Goal: Information Seeking & Learning: Learn about a topic

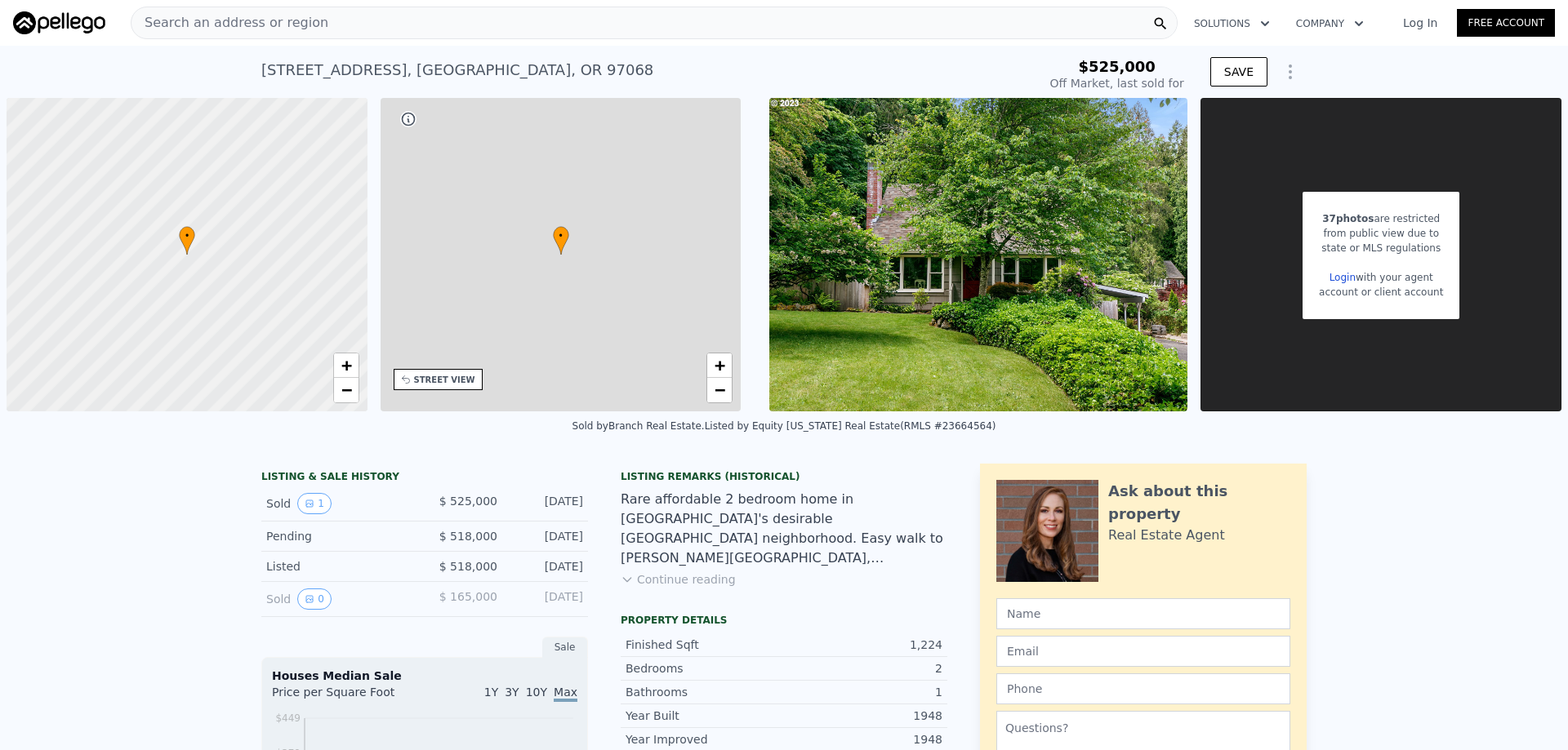
type input "-$ 559,275"
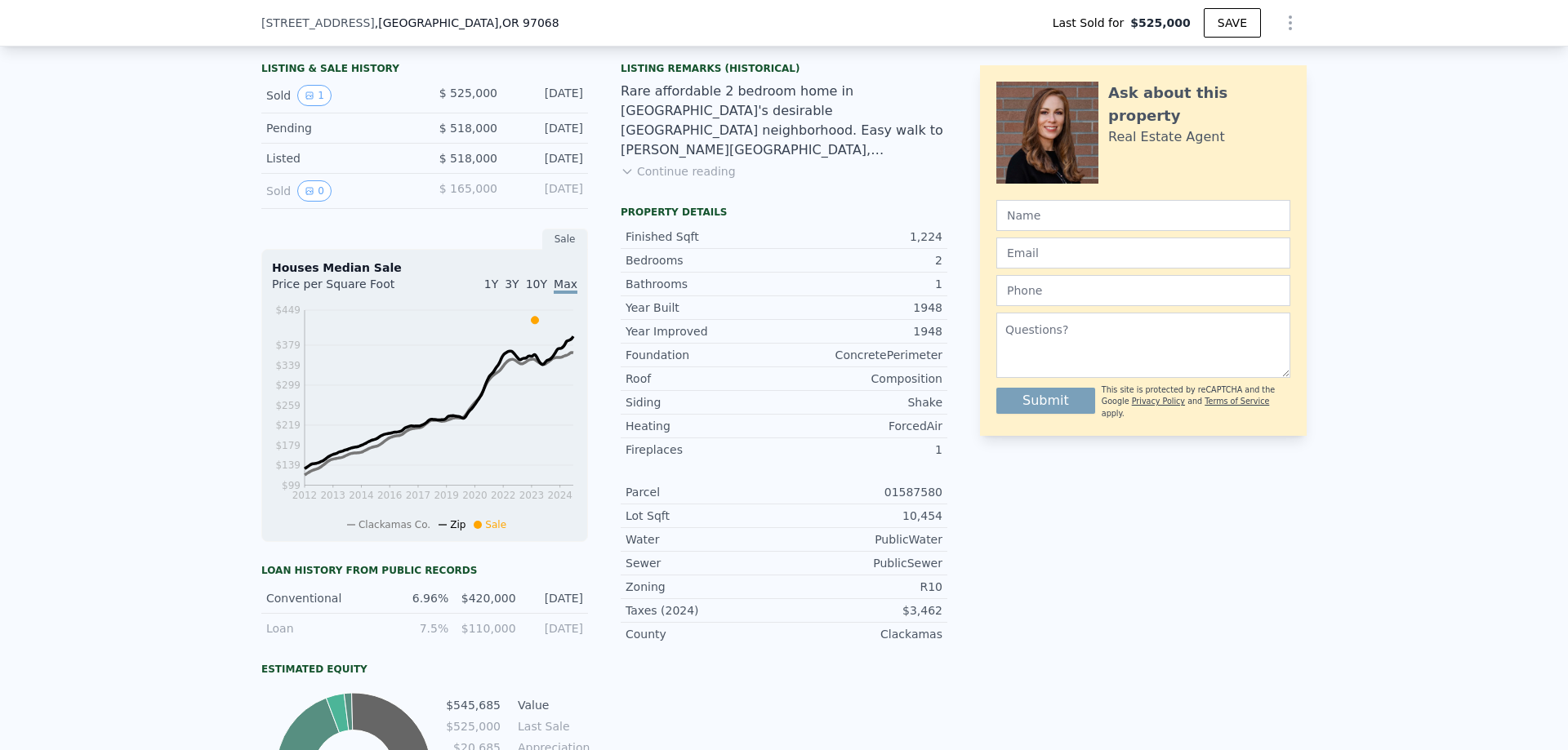
scroll to position [131, 0]
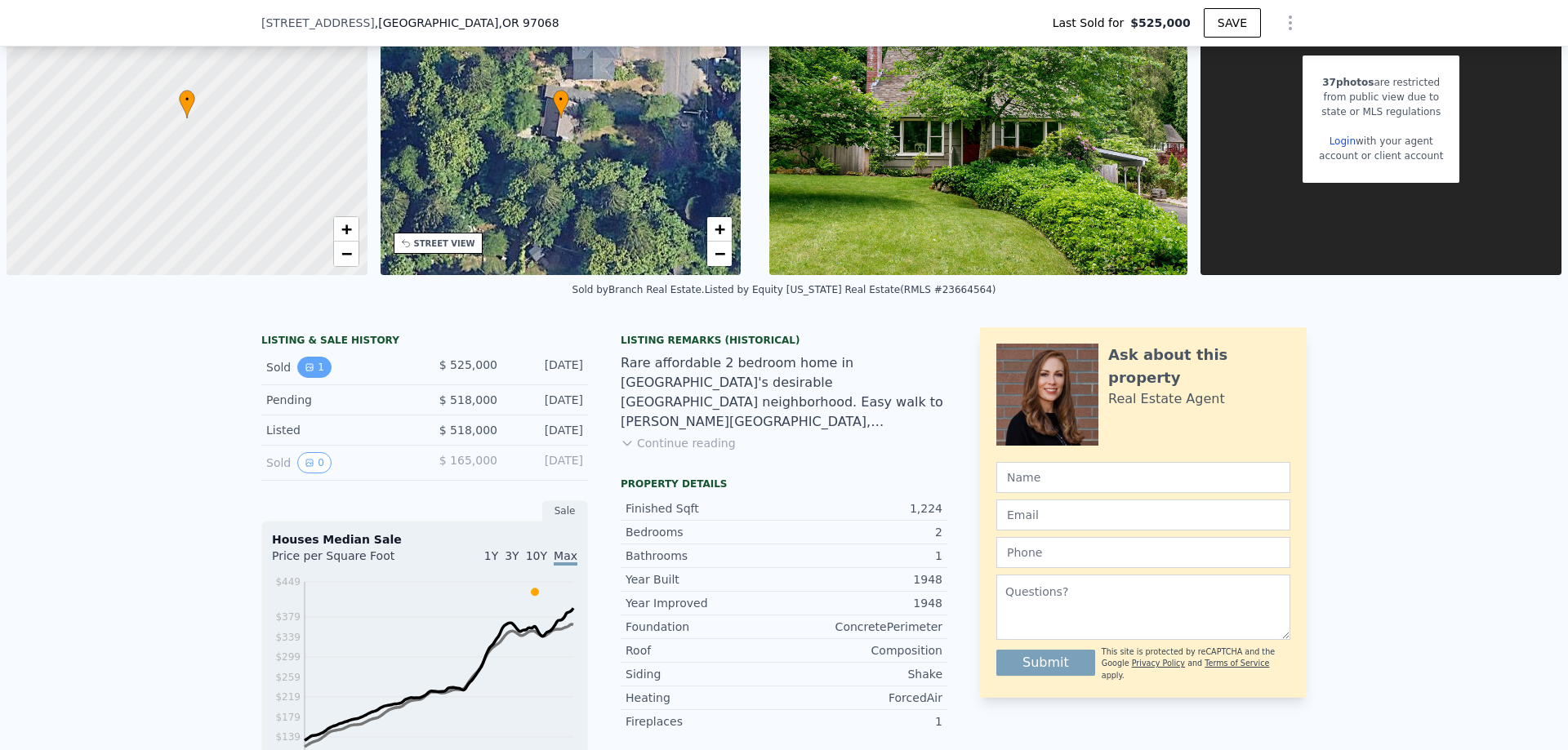
click at [310, 375] on button "1" at bounding box center [314, 367] width 34 height 21
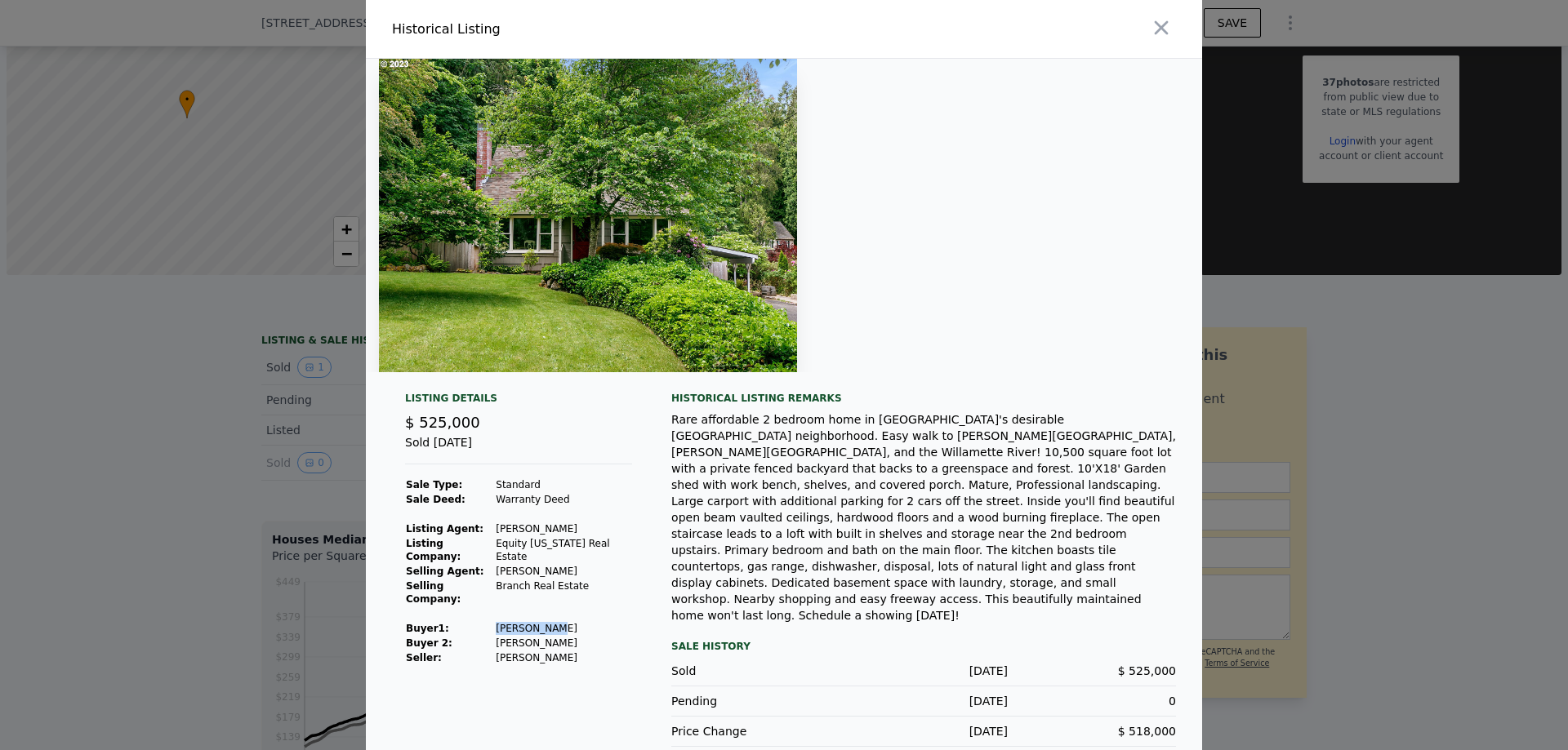
drag, startPoint x: 549, startPoint y: 619, endPoint x: 494, endPoint y: 616, distance: 55.1
click at [495, 621] on td "[PERSON_NAME]" at bounding box center [563, 629] width 137 height 15
copy td "[PERSON_NAME]"
drag, startPoint x: 538, startPoint y: 630, endPoint x: 493, endPoint y: 630, distance: 45.0
click at [495, 637] on td "[PERSON_NAME]" at bounding box center [563, 644] width 137 height 15
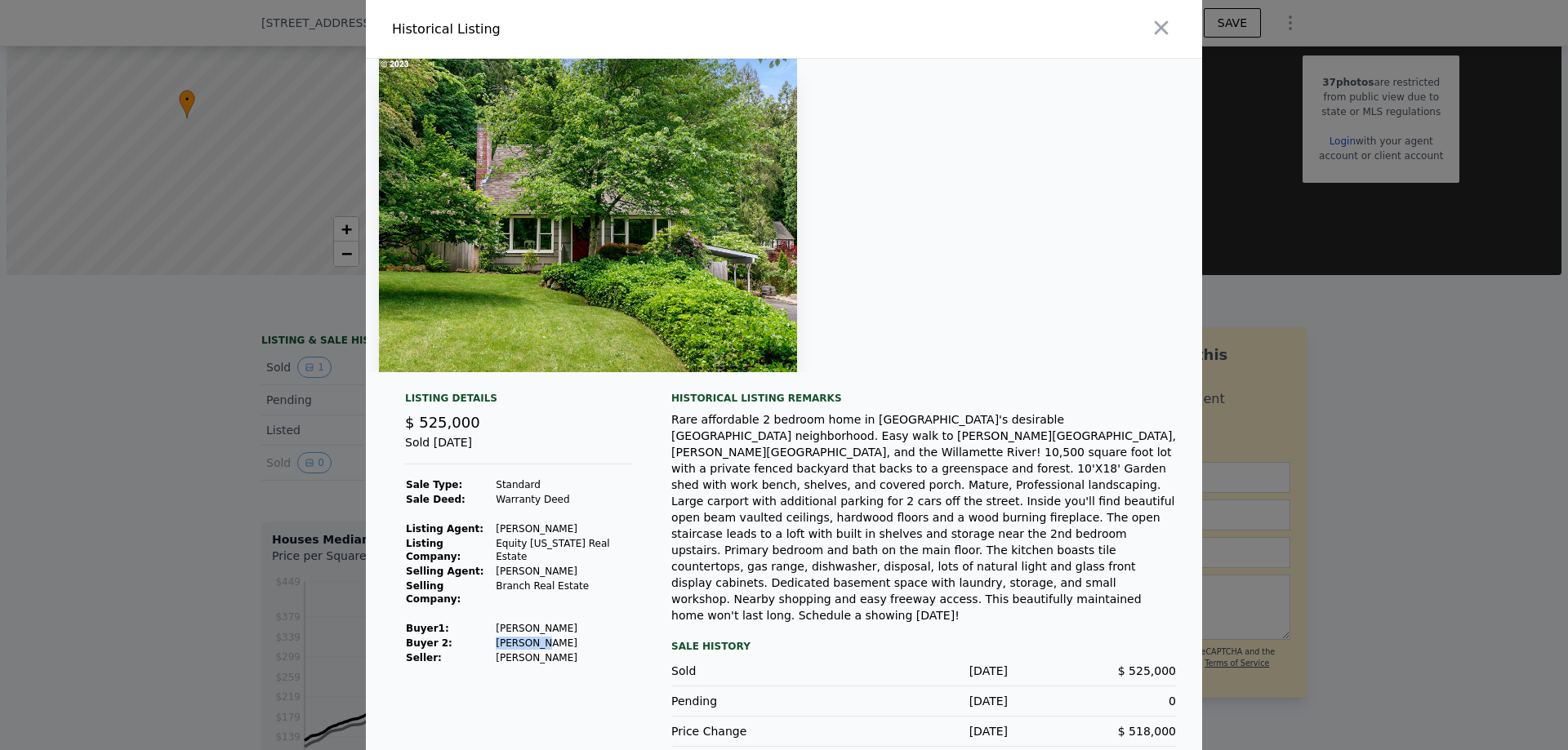
copy td "[PERSON_NAME]"
click at [821, 538] on div "Rare affordable 2 bedroom home in [GEOGRAPHIC_DATA]'s desirable [GEOGRAPHIC_DAT…" at bounding box center [924, 517] width 505 height 212
type input "$ 546,000"
type input "-$ 43,303"
click at [1164, 39] on icon "button" at bounding box center [1161, 27] width 23 height 23
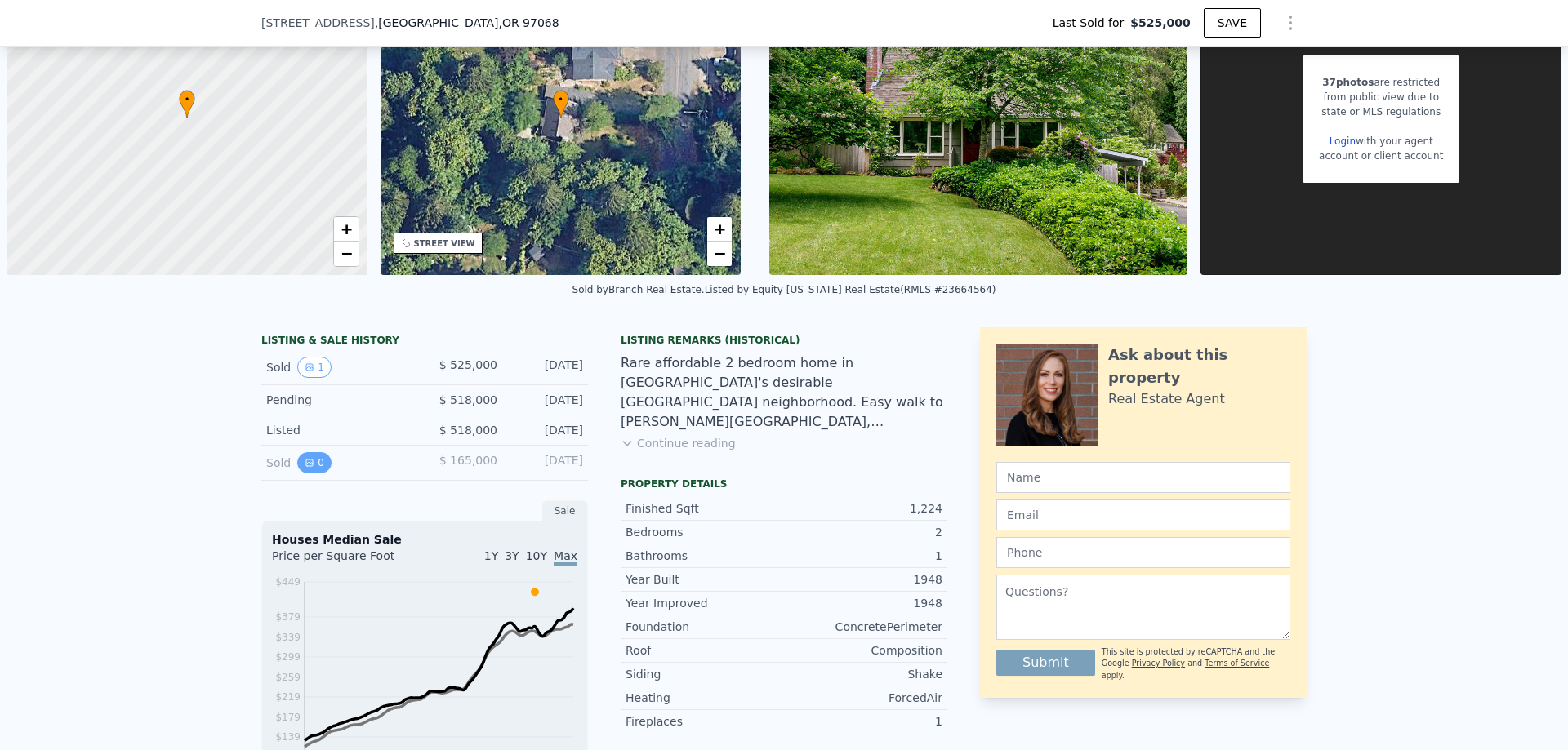
click at [302, 472] on button "0" at bounding box center [314, 462] width 34 height 21
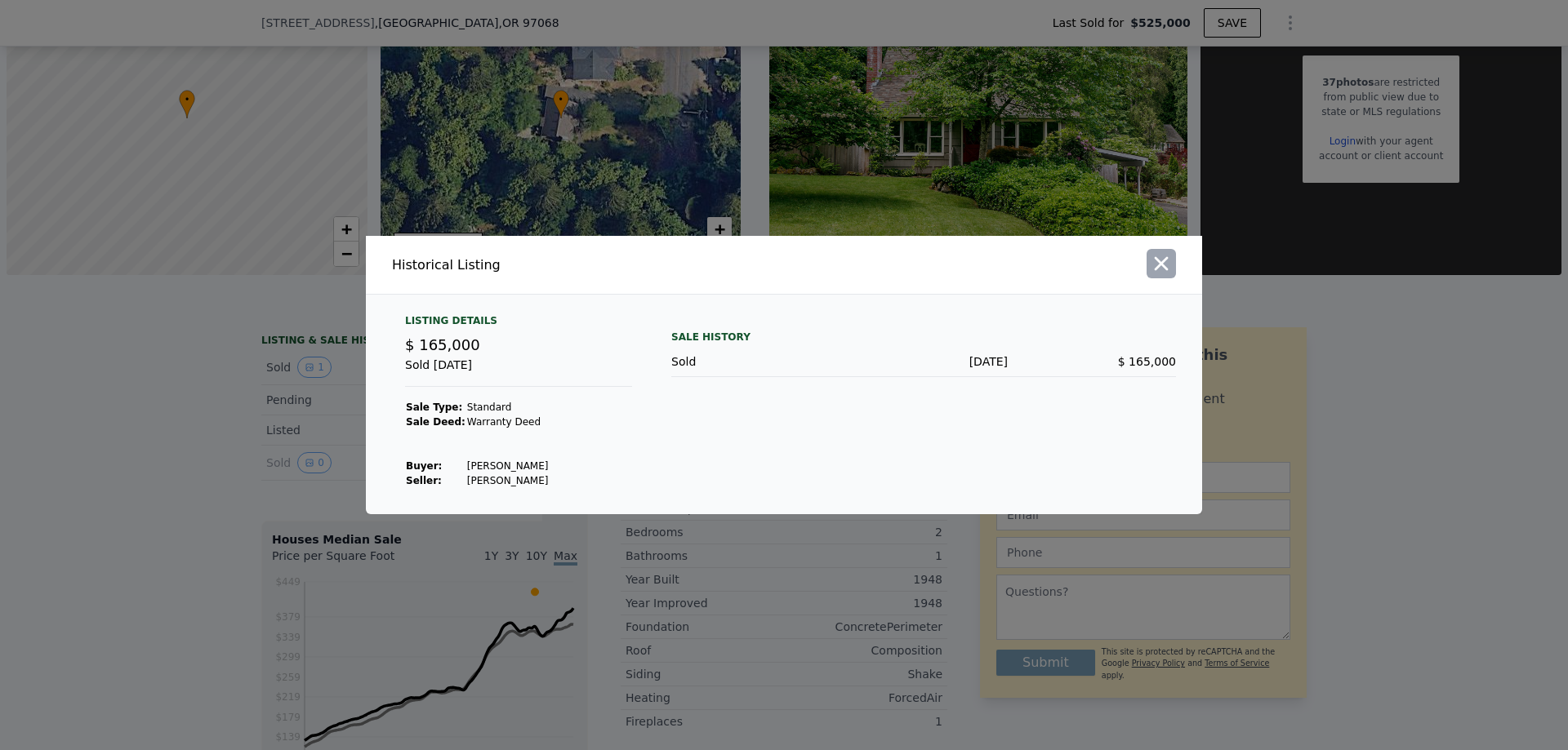
click at [1153, 278] on button "button" at bounding box center [1160, 263] width 29 height 29
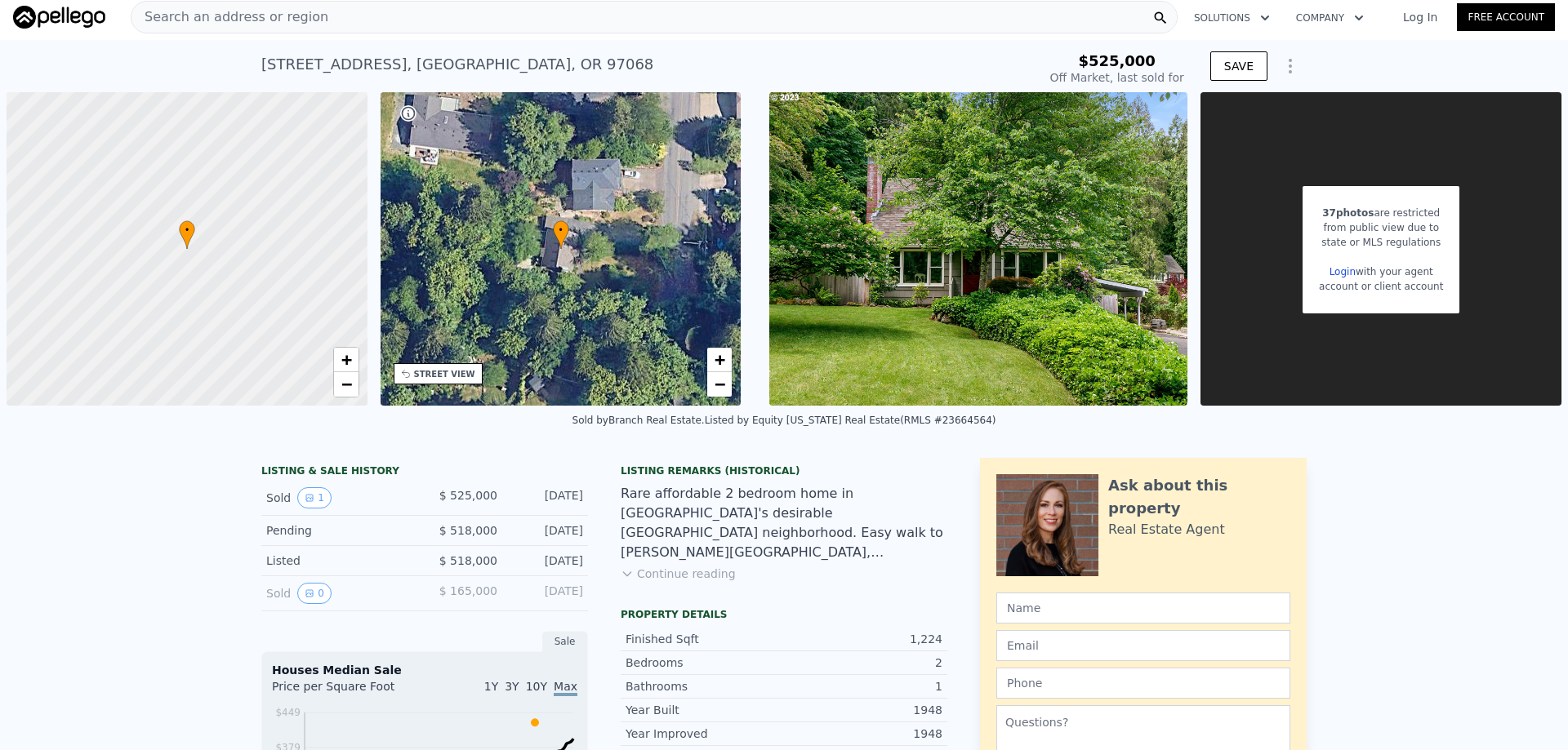
scroll to position [0, 0]
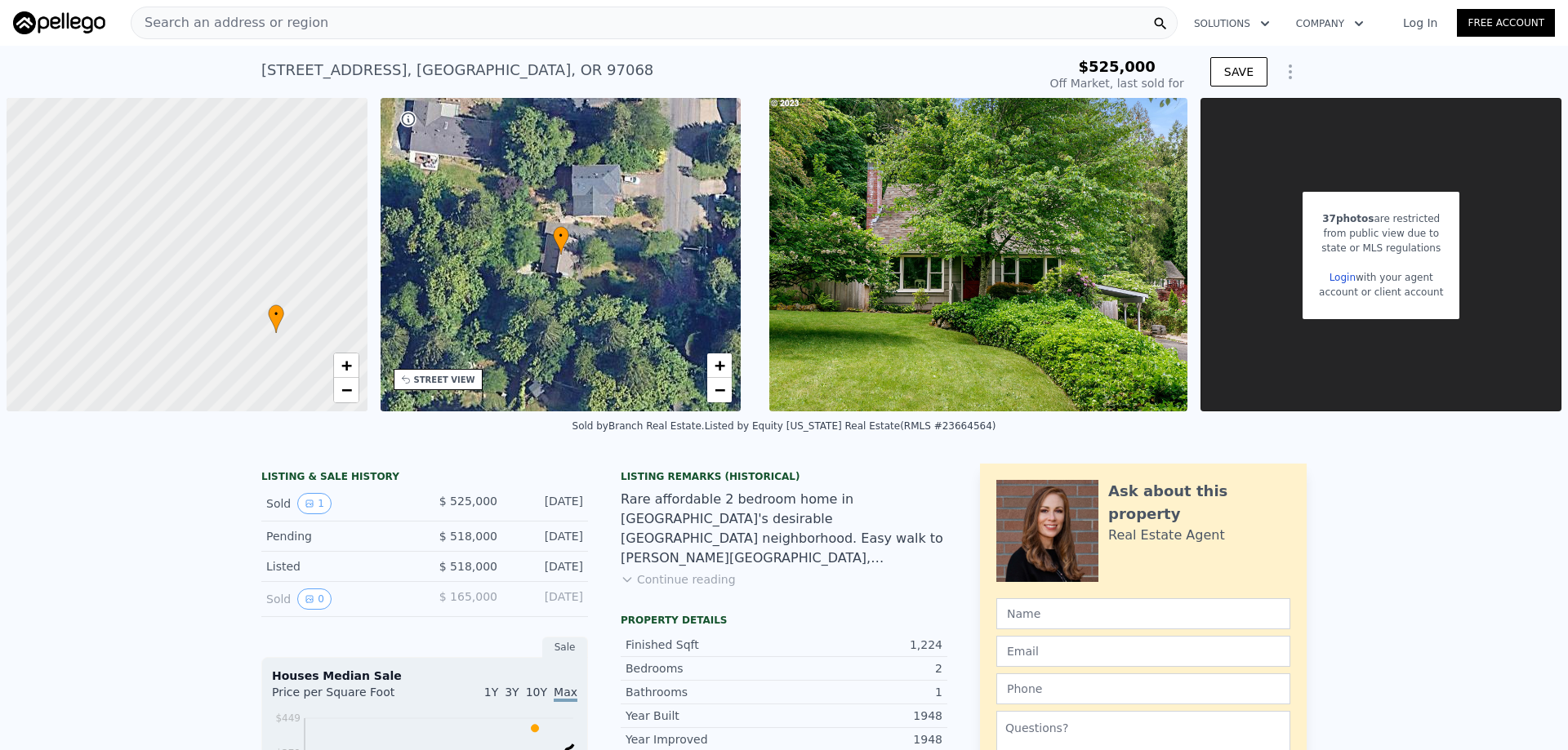
drag, startPoint x: 178, startPoint y: 232, endPoint x: 265, endPoint y: 307, distance: 114.9
click at [266, 308] on div at bounding box center [187, 255] width 433 height 376
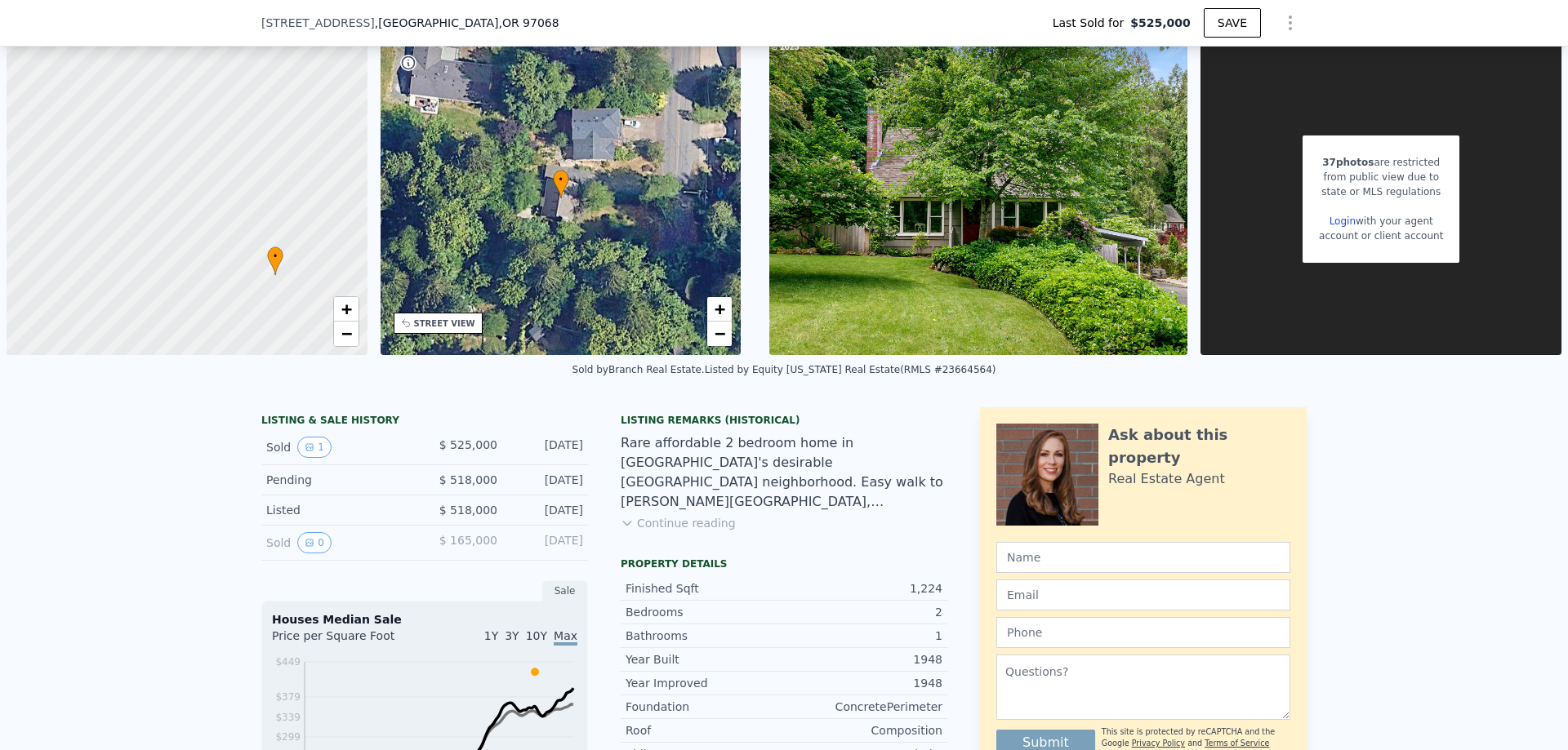
scroll to position [131, 0]
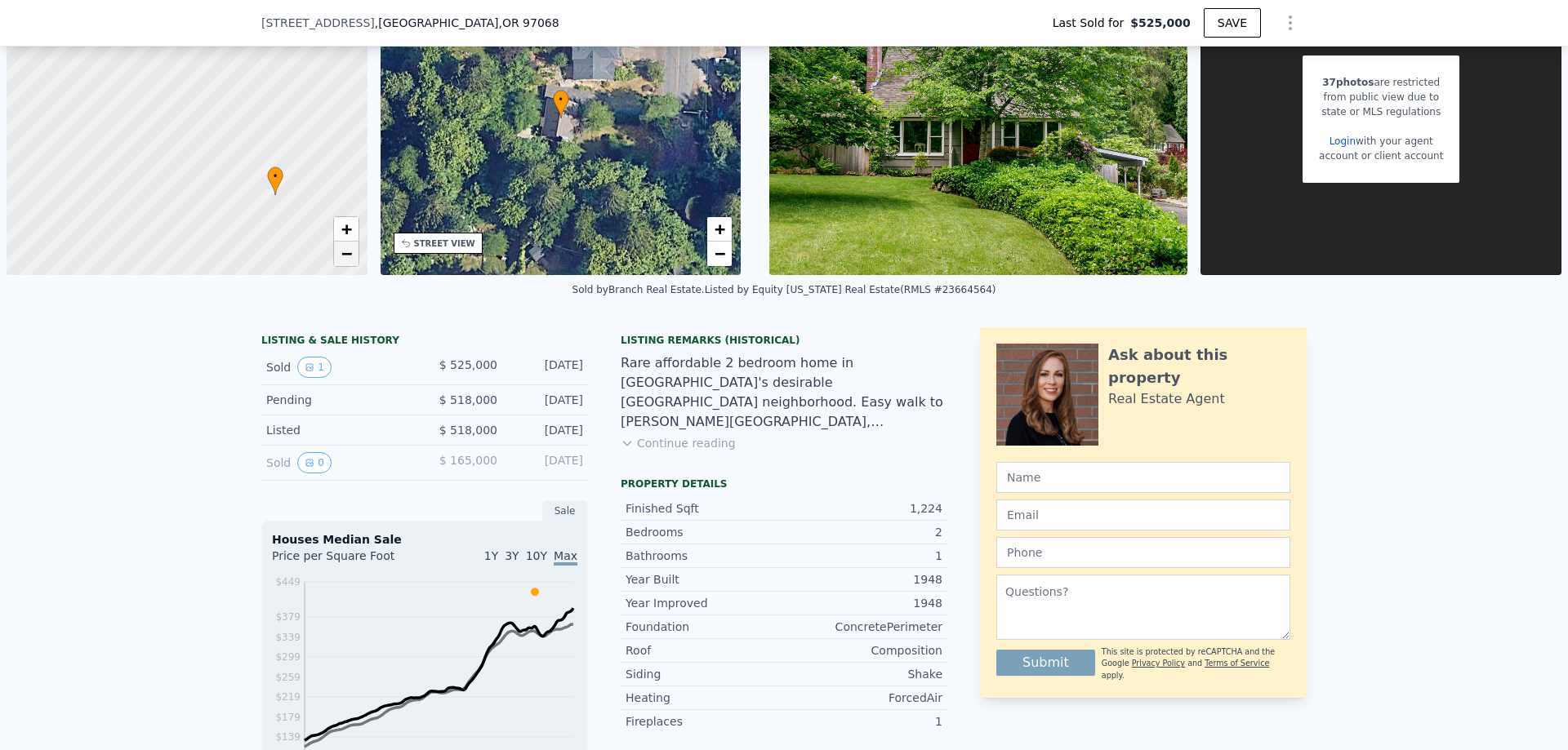
click at [340, 260] on span "−" at bounding box center [345, 253] width 10 height 21
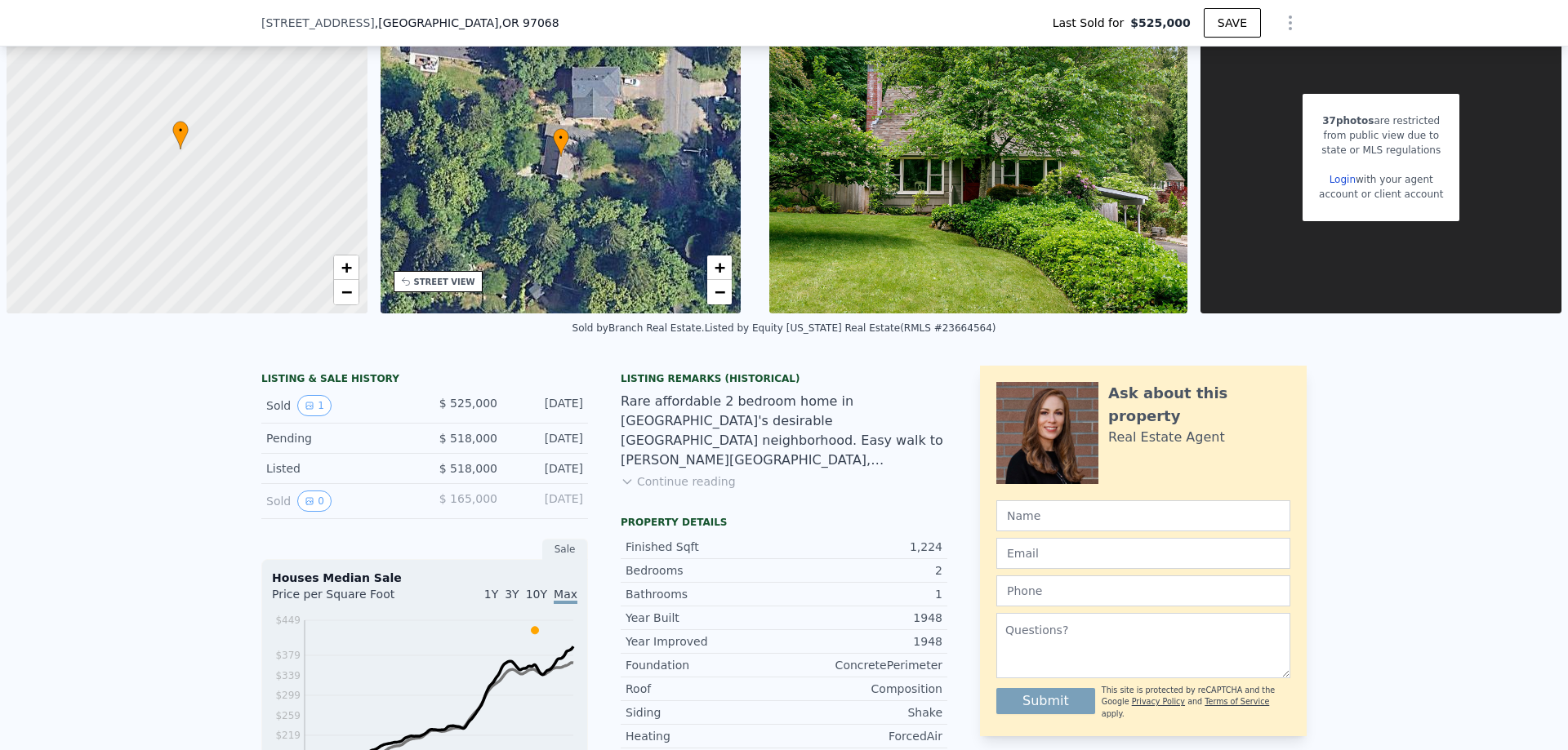
drag, startPoint x: 158, startPoint y: 183, endPoint x: 127, endPoint y: 138, distance: 54.6
click at [127, 138] on div at bounding box center [187, 158] width 433 height 376
